Goal: Task Accomplishment & Management: Manage account settings

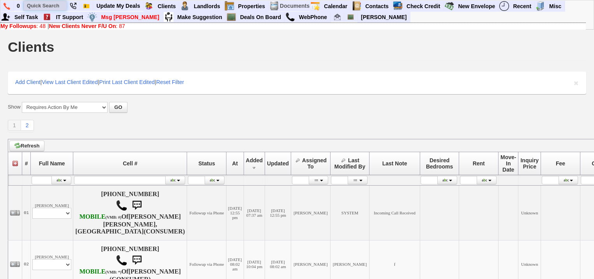
click at [59, 6] on input "text" at bounding box center [45, 6] width 43 height 10
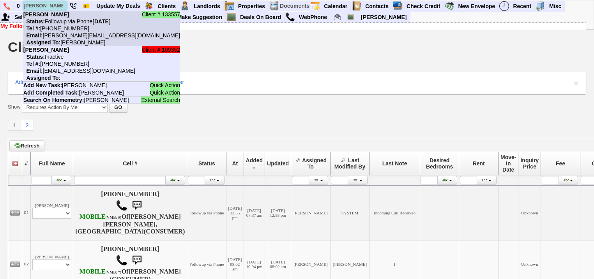
type input "marian ba"
click at [61, 18] on li "Client # 133557 Marian Bandibas Status: Followup via Phone Tuesday, September 2…" at bounding box center [101, 28] width 157 height 35
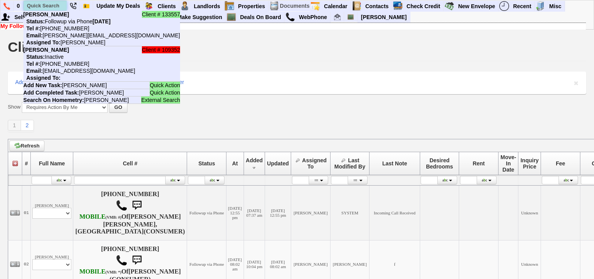
click at [48, 3] on input "text" at bounding box center [45, 6] width 43 height 10
paste input "845) 558-4157"
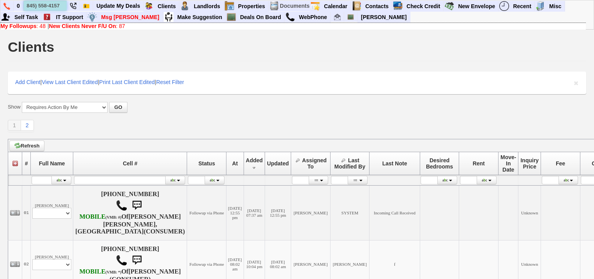
type input "845) 558-4157"
click at [39, 26] on link "My Followups : 48" at bounding box center [22, 26] width 45 height 6
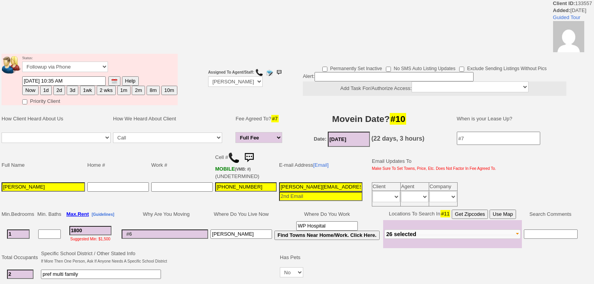
drag, startPoint x: 51, startPoint y: 185, endPoint x: 0, endPoint y: 178, distance: 52.0
click at [0, 178] on td "Full Name Home # Work # Cell # MOBILE (VMB: #) (UNDETERMINED) E-mail Address [E…" at bounding box center [291, 178] width 583 height 60
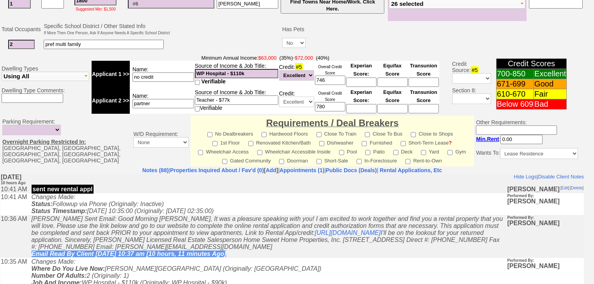
scroll to position [338, 0]
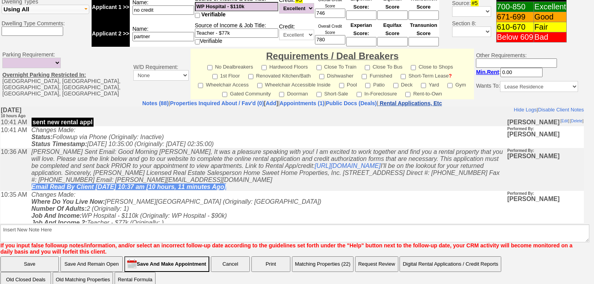
click at [425, 100] on nobr "Rental Applications, Etc" at bounding box center [410, 103] width 62 height 6
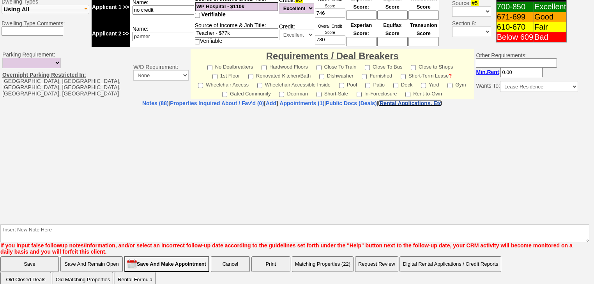
select select "100"
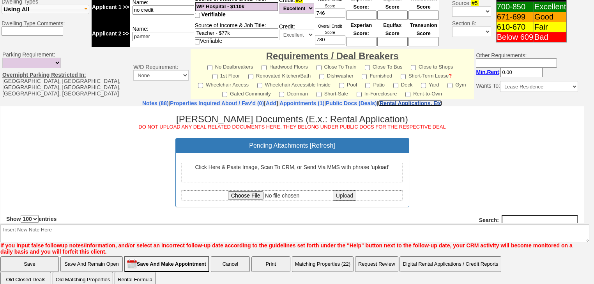
scroll to position [0, 0]
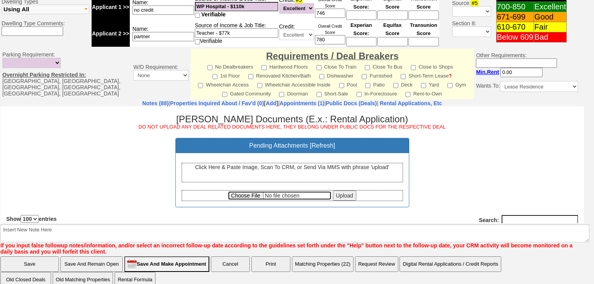
click at [248, 193] on input "file" at bounding box center [279, 195] width 103 height 9
type input "C:\fakepath\Marian Bandibas Rental Application (2025).pdf"
click at [337, 196] on input "Upload" at bounding box center [344, 195] width 23 height 10
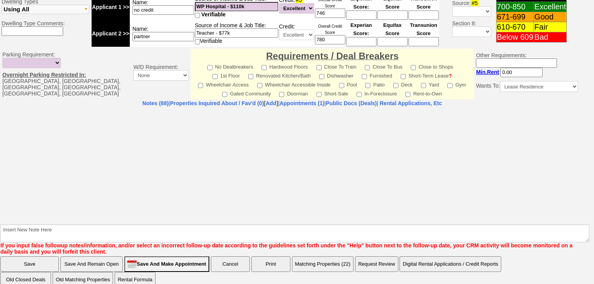
select select "100"
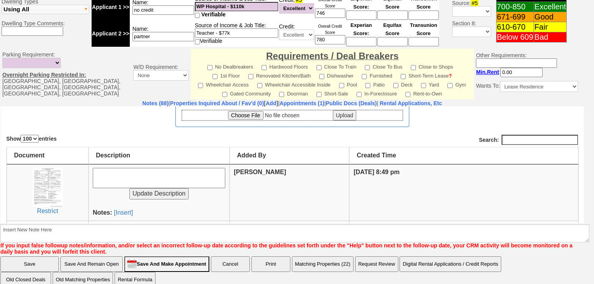
scroll to position [93, 0]
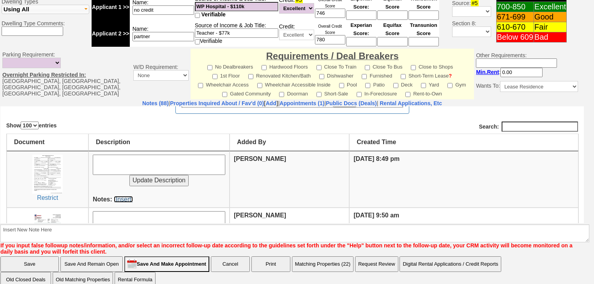
click at [128, 197] on link "[Insert]" at bounding box center [123, 199] width 19 height 7
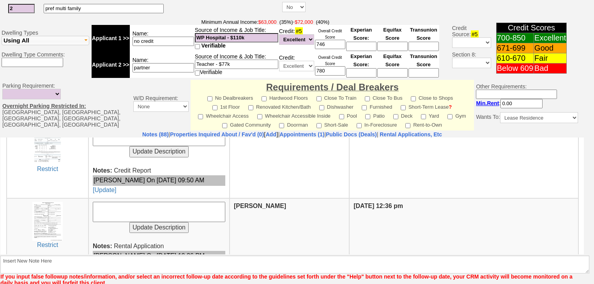
scroll to position [261, 0]
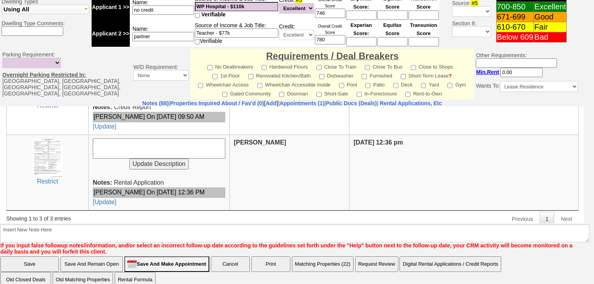
click at [190, 257] on input "Save And Make Appointment" at bounding box center [166, 264] width 85 height 16
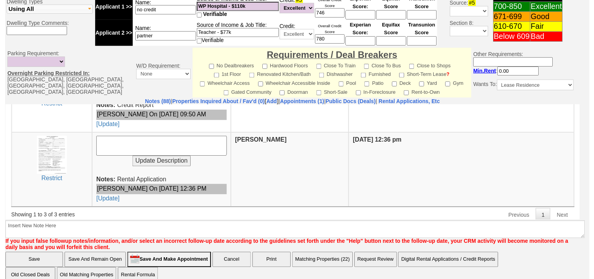
scroll to position [304, 0]
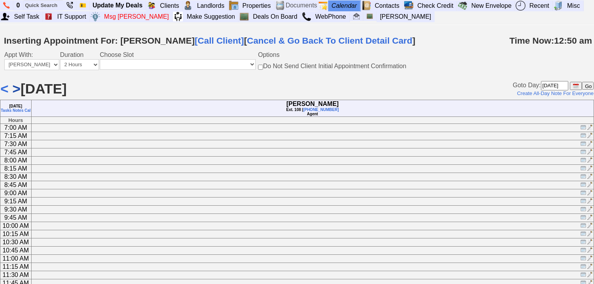
click at [17, 90] on link ">" at bounding box center [16, 89] width 8 height 16
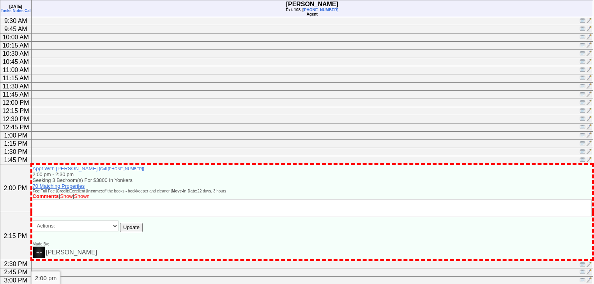
scroll to position [249, 0]
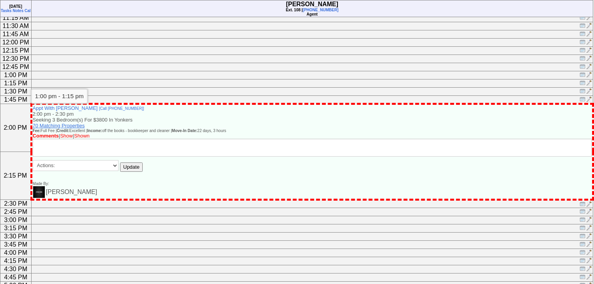
click at [64, 79] on td at bounding box center [311, 75] width 561 height 8
click at [583, 86] on img at bounding box center [582, 83] width 6 height 6
click at [583, 77] on img at bounding box center [582, 75] width 6 height 6
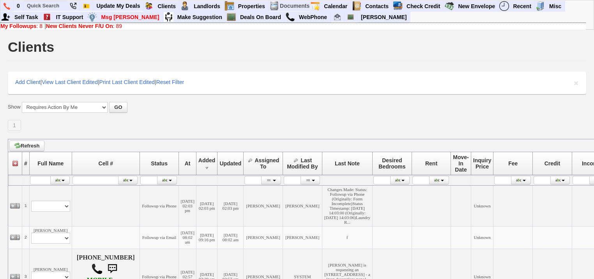
click at [79, 26] on b "New Clients Never F/U On" at bounding box center [79, 26] width 67 height 6
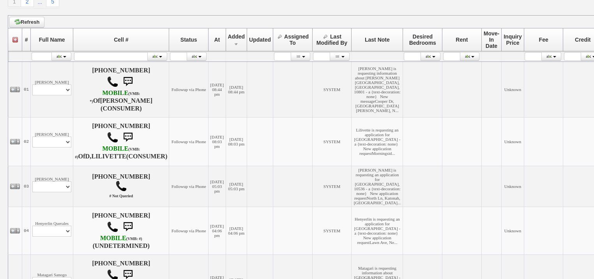
scroll to position [125, 0]
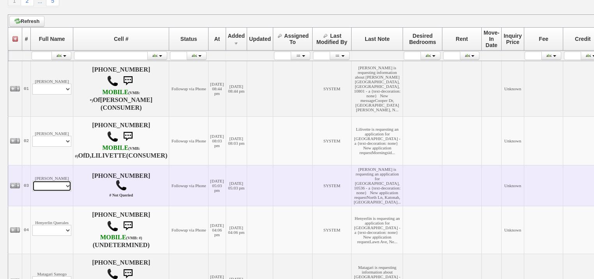
click at [59, 192] on select "Profile Edit Print Email Externally (Will Not Be Tracked In CRM) Closed Deals" at bounding box center [51, 186] width 39 height 11
select select "ChangeURL,/crm/custom/edit_client_form.php?redirect=%2Fcrm%2Fclients.php&id=168…"
click at [32, 190] on select "Profile Edit Print Email Externally (Will Not Be Tracked In CRM) Closed Deals" at bounding box center [51, 186] width 39 height 11
select select
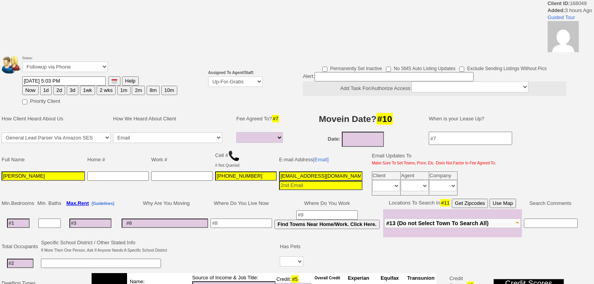
select select
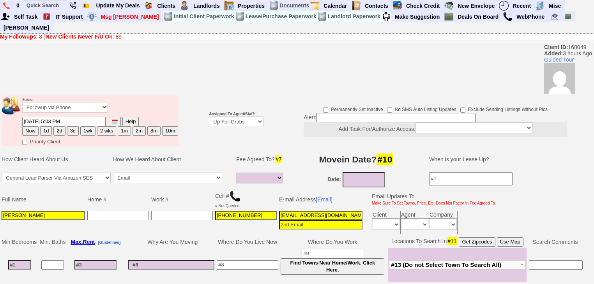
click at [238, 94] on td "Status: Followup via Phone Followup via Email Followup When Section 8 Property …" at bounding box center [292, 120] width 584 height 53
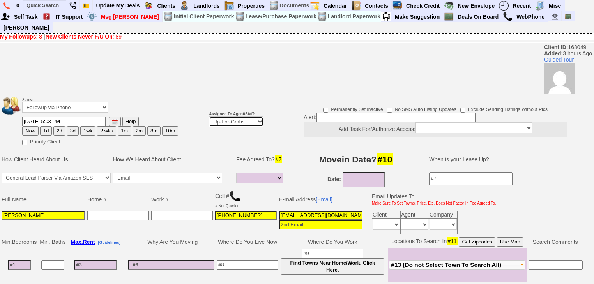
drag, startPoint x: 216, startPoint y: 112, endPoint x: 217, endPoint y: 116, distance: 4.0
click at [216, 116] on select "Up-For-Grabs ***** STAFF ***** Bob Bruno 914-419-3579 Cristy Liberto 914-486-10…" at bounding box center [236, 121] width 55 height 11
select select "227"
click at [209, 116] on select "Up-For-Grabs ***** STAFF ***** Bob Bruno 914-419-3579 Cristy Liberto 914-486-10…" at bounding box center [236, 121] width 55 height 11
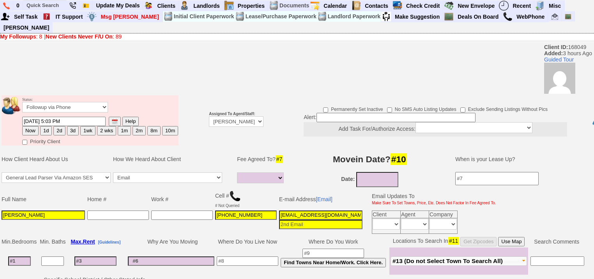
click at [47, 126] on button "1d" at bounding box center [46, 130] width 12 height 9
type input "09/23/2025 08:52 PM"
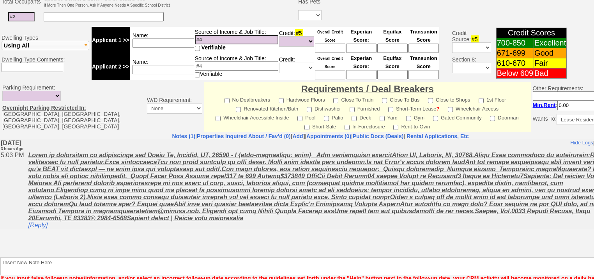
scroll to position [315, 0]
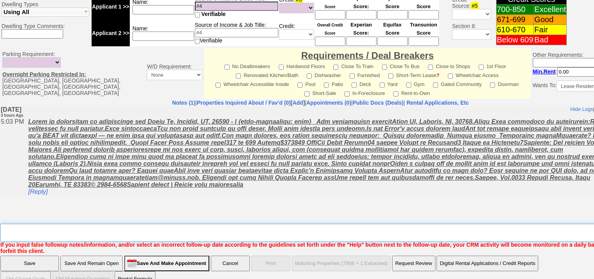
click at [38, 224] on textarea "Insert New Note Here" at bounding box center [322, 233] width 645 height 18
type textarea "f"
click at [32, 256] on input "Save" at bounding box center [29, 264] width 58 height 16
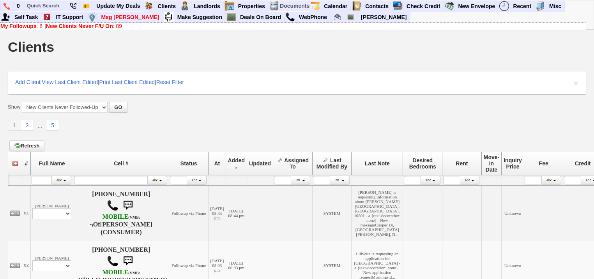
scroll to position [280, 0]
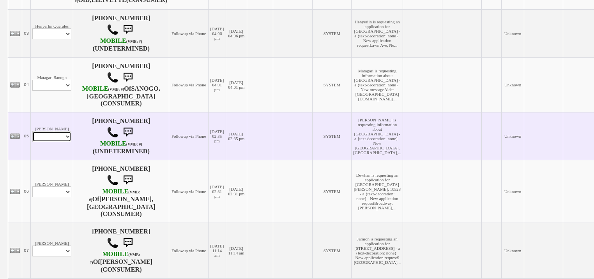
click at [60, 142] on select "Profile Edit Print Email Externally (Will Not Be Tracked In CRM) Closed Deals" at bounding box center [51, 136] width 39 height 11
select select "ChangeURL,/crm/custom/edit_client_form.php?redirect=%2Fcrm%2Fclients.php&id=168…"
click at [32, 141] on select "Profile Edit Print Email Externally (Will Not Be Tracked In CRM) Closed Deals" at bounding box center [51, 136] width 39 height 11
select select
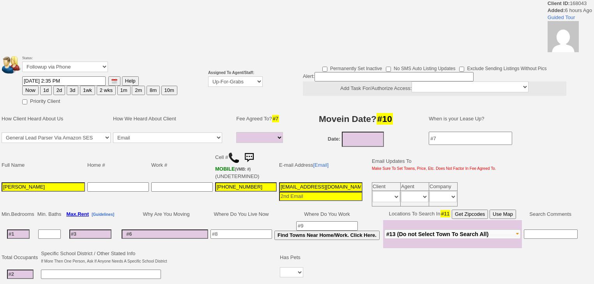
select select
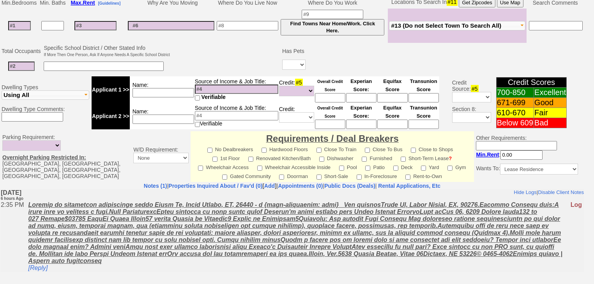
scroll to position [277, 0]
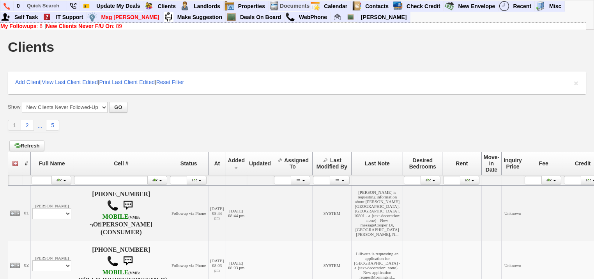
scroll to position [280, 0]
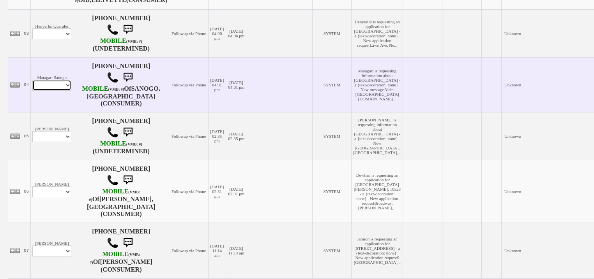
click at [49, 91] on select "Profile Edit Print Email Externally (Will Not Be Tracked In CRM) Closed Deals" at bounding box center [51, 85] width 39 height 11
select select "ChangeURL,/crm/custom/edit_client_form.php?redirect=%2Fcrm%2Fclients.php&id=168…"
click at [32, 90] on select "Profile Edit Print Email Externally (Will Not Be Tracked In CRM) Closed Deals" at bounding box center [51, 85] width 39 height 11
select select
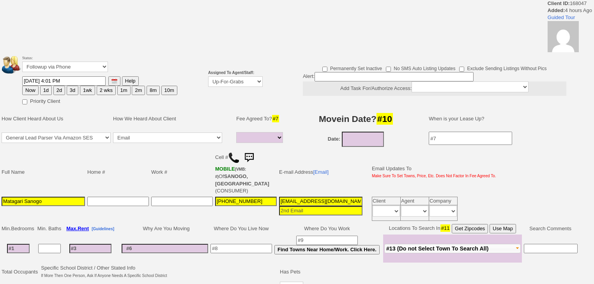
select select
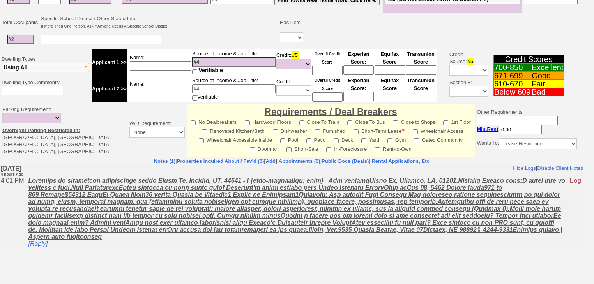
scroll to position [249, 0]
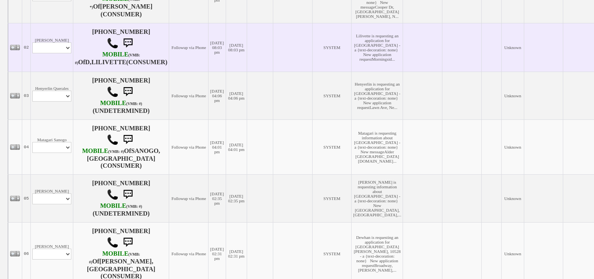
scroll to position [187, 0]
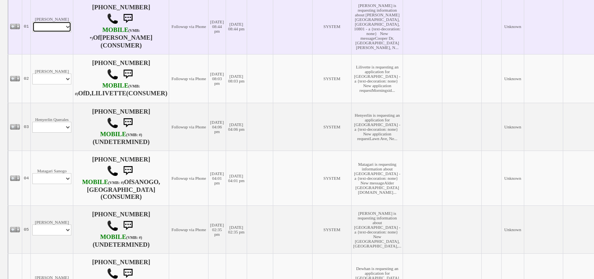
click at [63, 32] on select "Profile Edit Print Email Externally (Will Not Be Tracked In CRM) Closed Deals" at bounding box center [51, 26] width 39 height 11
select select "ChangeURL,/crm/custom/edit_client_form.php?redirect=%2Fcrm%2Fclients.php&id=168…"
click at [32, 22] on select "Profile Edit Print Email Externally (Will Not Be Tracked In CRM) Closed Deals" at bounding box center [51, 26] width 39 height 11
select select
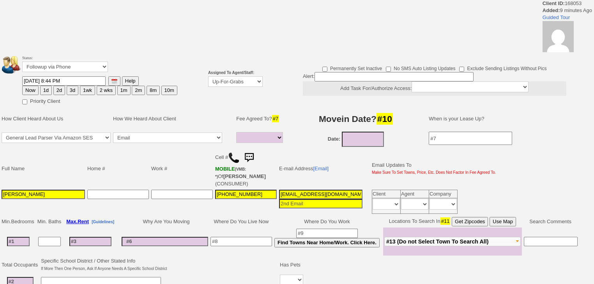
select select
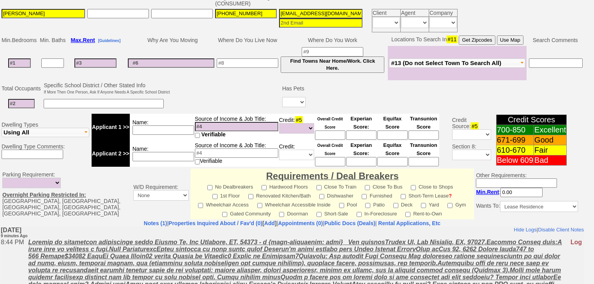
scroll to position [246, 0]
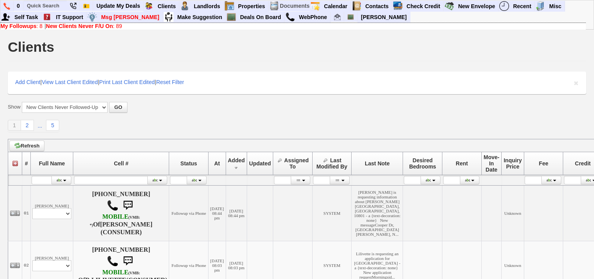
click at [116, 25] on link "New Clients Never F/U On : 89" at bounding box center [84, 26] width 76 height 6
click at [59, 4] on input "text" at bounding box center [45, 6] width 43 height 10
paste input "[PHONE_NUMBER]"
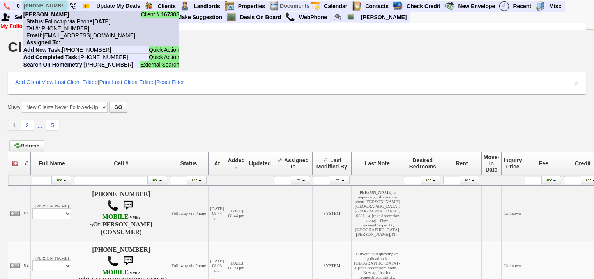
type input "[PHONE_NUMBER]"
click at [65, 20] on nobr "Status: Followup via Phone [DATE]" at bounding box center [66, 21] width 87 height 6
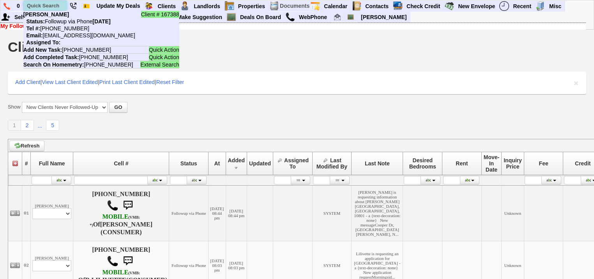
click at [58, 8] on input "text" at bounding box center [45, 6] width 43 height 10
paste input "[PHONE_NUMBER]"
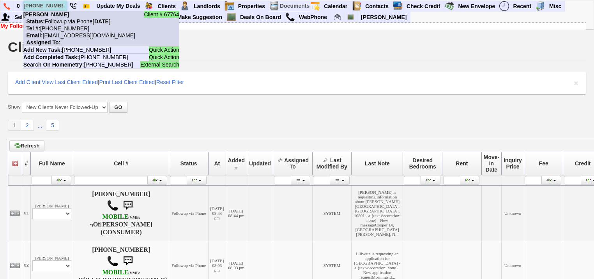
type input "845-337-2378"
click at [66, 25] on nobr "Tel #: 845-337-2378" at bounding box center [56, 28] width 66 height 6
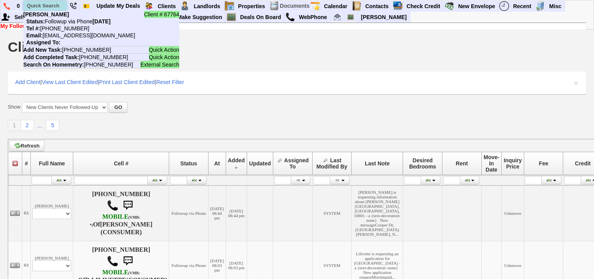
click at [56, 6] on input "text" at bounding box center [45, 6] width 43 height 10
paste input "[PHONE_NUMBER]"
drag, startPoint x: 60, startPoint y: 5, endPoint x: 25, endPoint y: 3, distance: 35.1
click at [25, 3] on input "[PHONE_NUMBER]" at bounding box center [45, 6] width 43 height 10
paste input "914-314-1347"
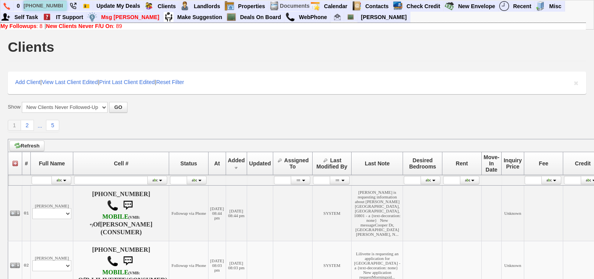
scroll to position [0, 5]
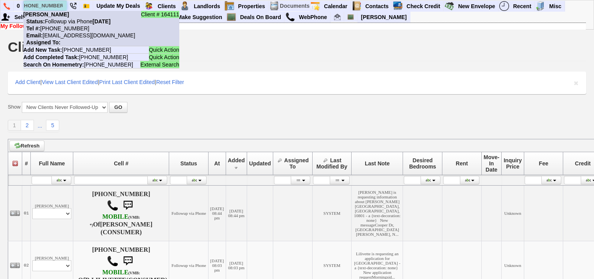
type input "914-314-1347"
click at [65, 39] on li "Client # 164111 Hafida Chtioui Status: Followup via Phone Monday, September 22n…" at bounding box center [101, 28] width 156 height 35
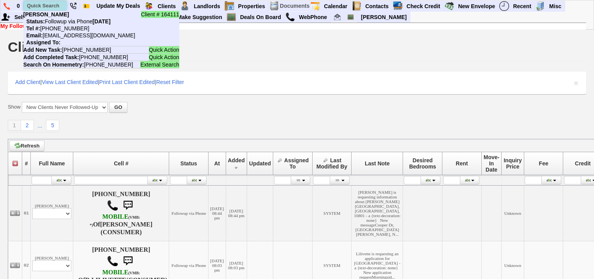
click at [46, 4] on input "text" at bounding box center [45, 6] width 43 height 10
paste input "646-300-7767"
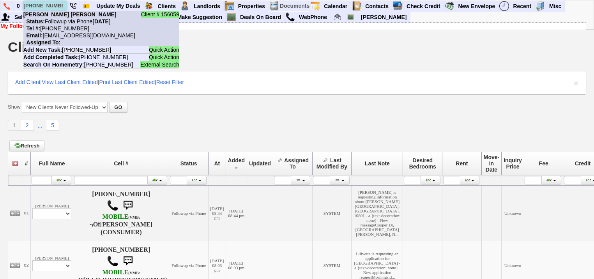
type input "646-300-7767"
click at [62, 26] on nobr "Tel #: 917-529-1252" at bounding box center [56, 28] width 66 height 6
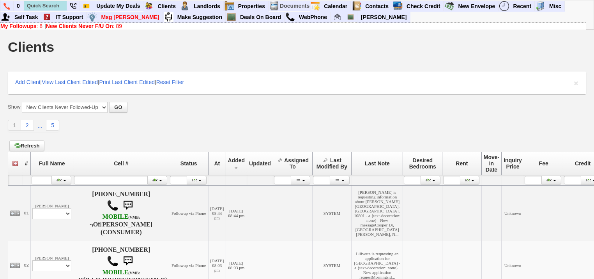
click at [83, 24] on b "New Clients Never F/U On" at bounding box center [79, 26] width 67 height 6
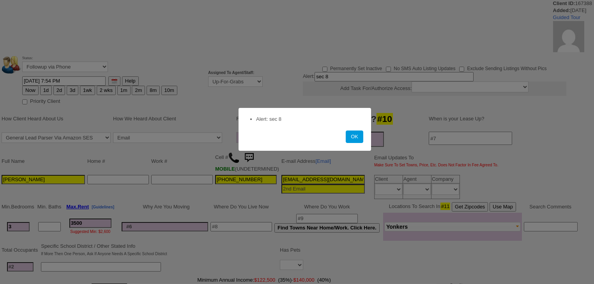
select select
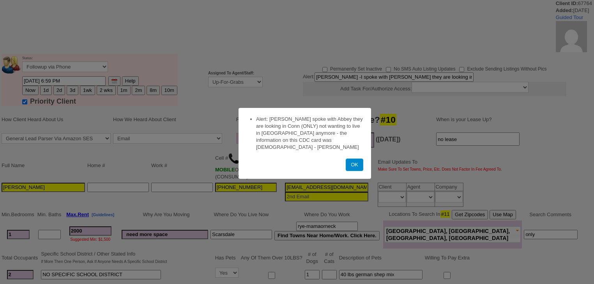
click at [357, 159] on button "OK" at bounding box center [354, 165] width 18 height 12
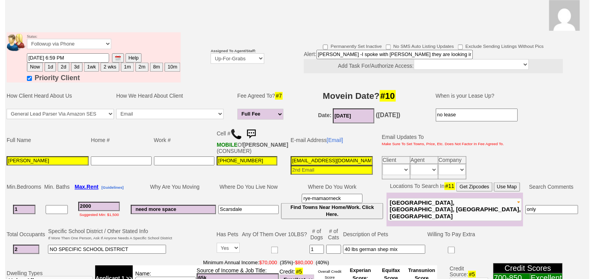
scroll to position [62, 0]
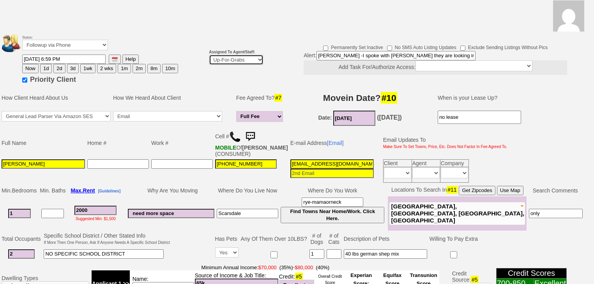
click at [238, 55] on select "Up-For-Grabs ***** STAFF ***** [PERSON_NAME] [PHONE_NUMBER] [PERSON_NAME] [PHON…" at bounding box center [236, 60] width 55 height 11
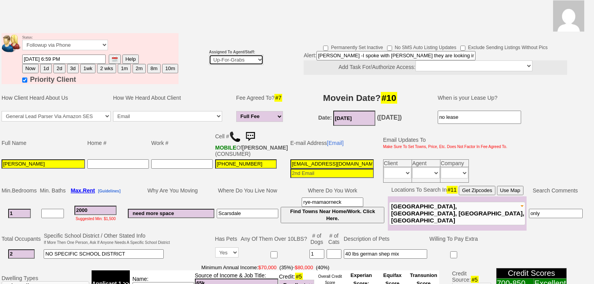
select select "227"
click at [209, 55] on select "Up-For-Grabs ***** STAFF ***** [PERSON_NAME] [PHONE_NUMBER] [PERSON_NAME] [PHON…" at bounding box center [236, 60] width 55 height 11
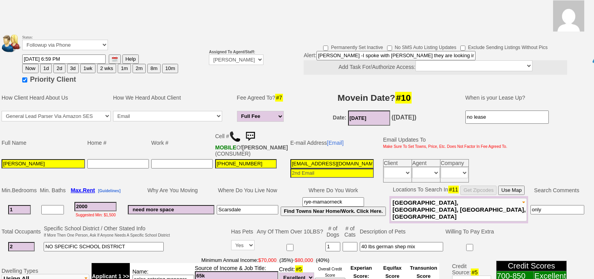
click at [28, 64] on button "Now" at bounding box center [30, 68] width 16 height 9
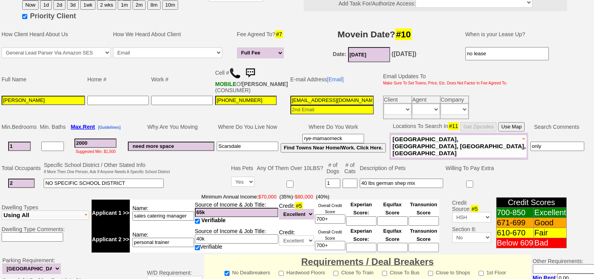
scroll to position [0, 0]
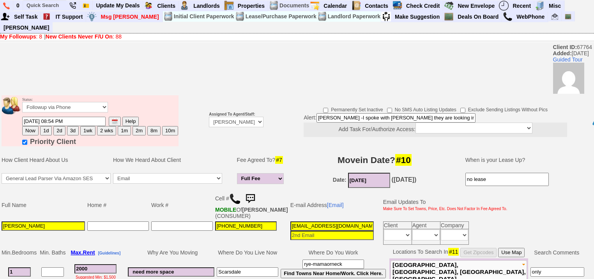
click at [44, 126] on button "1d" at bounding box center [46, 130] width 12 height 9
type input "[DATE] 08:54 PM"
click at [25, 140] on input"] "Priority Client" at bounding box center [24, 142] width 5 height 5
checkbox input"] "false"
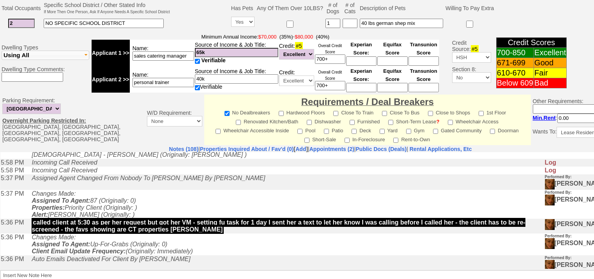
scroll to position [333, 0]
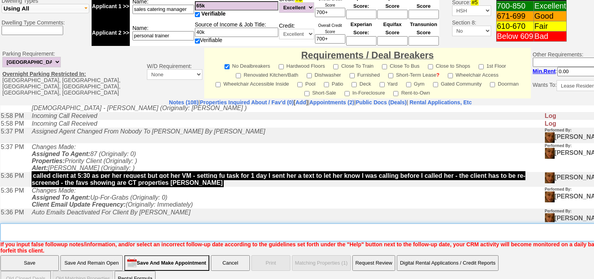
click at [212, 224] on textarea "Insert New Note Here" at bounding box center [322, 233] width 645 height 18
type textarea "f"
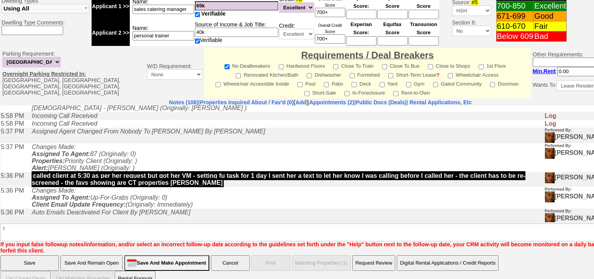
click at [19, 256] on input "Save" at bounding box center [29, 264] width 58 height 16
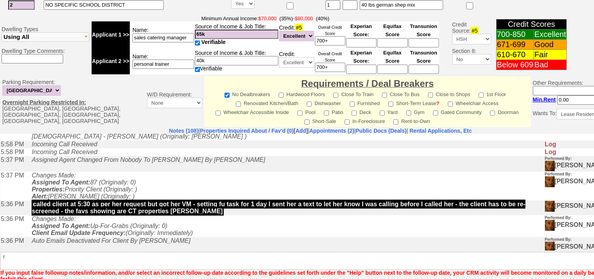
scroll to position [236, 0]
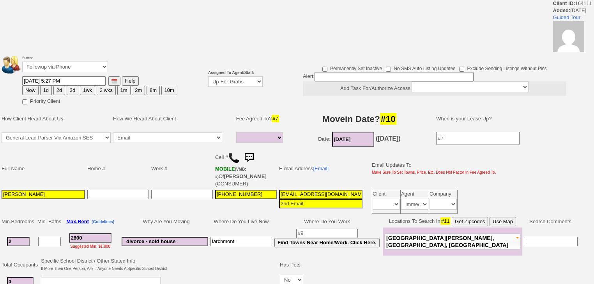
select select
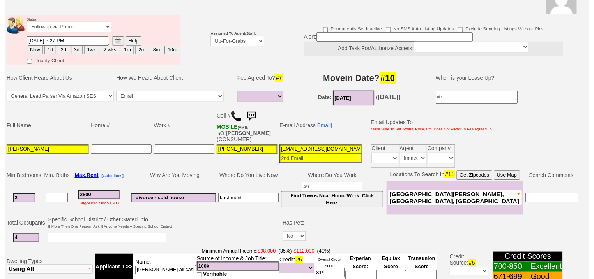
scroll to position [90, 0]
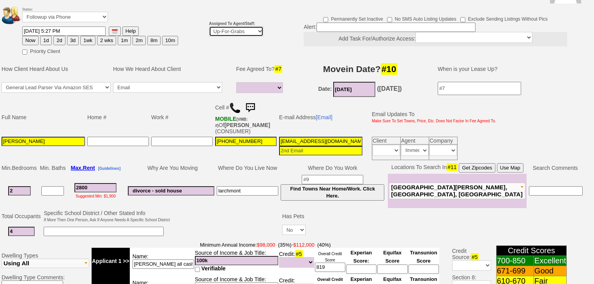
click at [251, 26] on select "Up-For-Grabs ***** STAFF ***** [PERSON_NAME] [PHONE_NUMBER] [PERSON_NAME] [PHON…" at bounding box center [236, 31] width 55 height 11
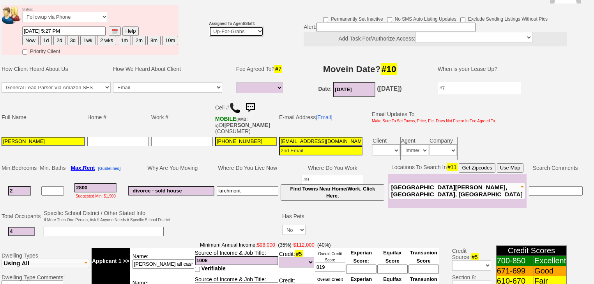
select select "227"
click at [209, 26] on select "Up-For-Grabs ***** STAFF ***** [PERSON_NAME] [PHONE_NUMBER] [PERSON_NAME] [PHON…" at bounding box center [236, 31] width 55 height 11
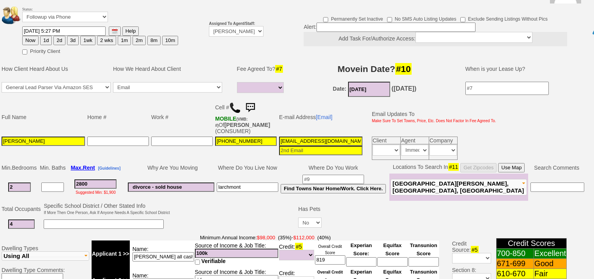
click at [45, 36] on button "1d" at bounding box center [46, 40] width 12 height 9
type input "09/23/2025 08:55 PM"
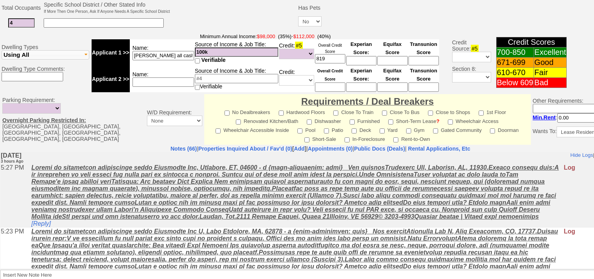
scroll to position [339, 0]
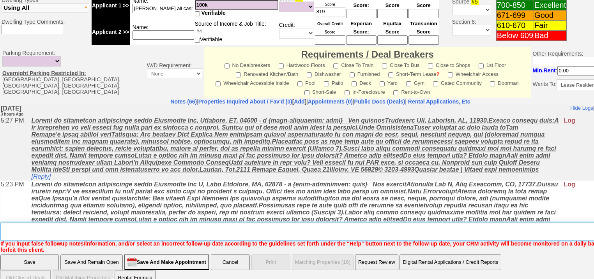
click at [56, 223] on textarea "Insert New Note Here" at bounding box center [322, 232] width 645 height 18
type textarea "f"
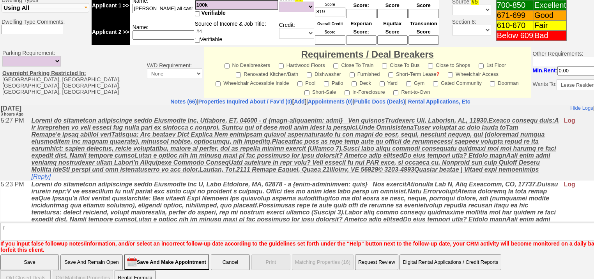
click at [39, 255] on input "Save" at bounding box center [29, 263] width 58 height 16
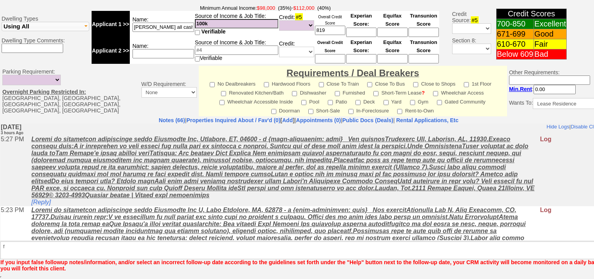
scroll to position [310, 0]
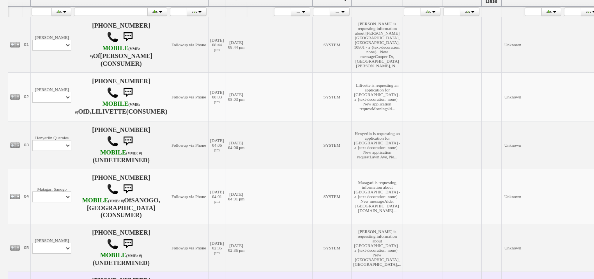
scroll to position [249, 0]
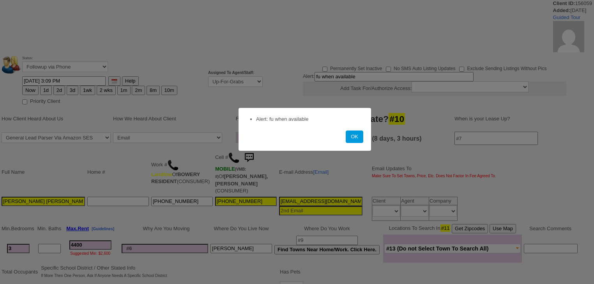
select select
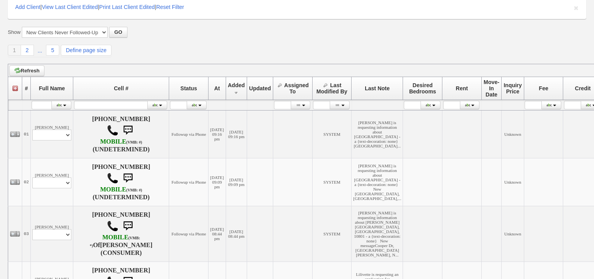
scroll to position [62, 0]
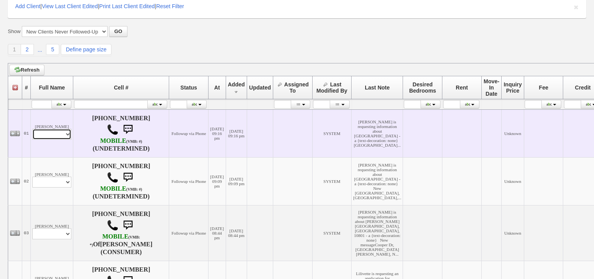
click at [58, 138] on select "Profile Edit Print Email Externally (Will Not Be Tracked In CRM) Closed Deals" at bounding box center [51, 134] width 39 height 11
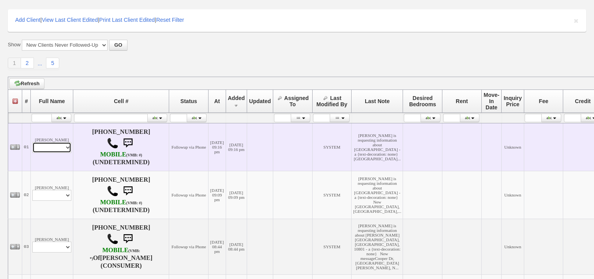
scroll to position [76, 0]
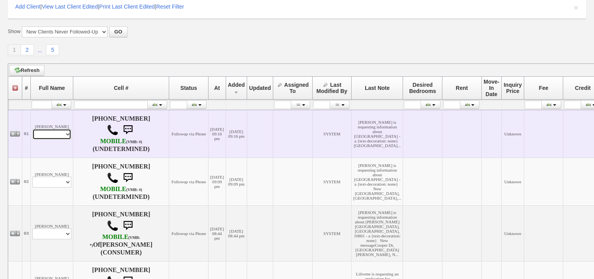
select select "ChangeURL,/crm/custom/edit_client_form.php?redirect=%2Fcrm%2Fclients.php&id=168…"
click at [32, 131] on select "Profile Edit Print Email Externally (Will Not Be Tracked In CRM) Closed Deals" at bounding box center [51, 134] width 39 height 11
select select
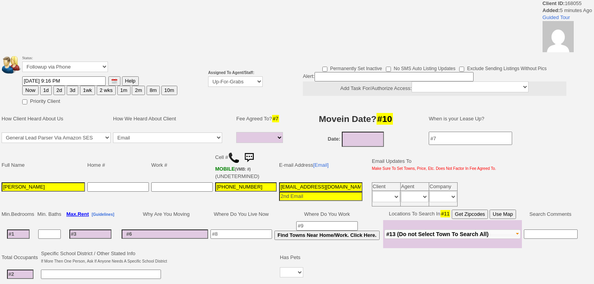
select select
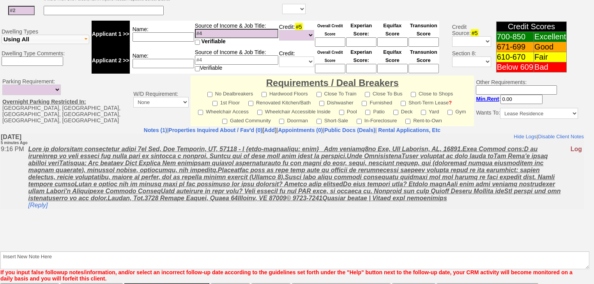
scroll to position [331, 0]
